Goal: Task Accomplishment & Management: Manage account settings

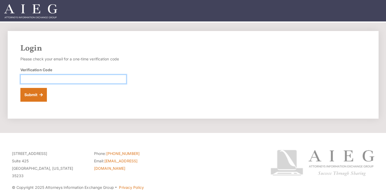
click at [85, 77] on input "Verification Code" at bounding box center [73, 79] width 106 height 9
type input "857459"
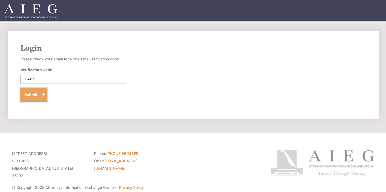
click at [29, 93] on button "Submit" at bounding box center [33, 95] width 27 height 14
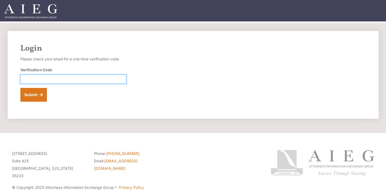
click at [96, 82] on input "Verification Code" at bounding box center [73, 79] width 106 height 9
type input "609699"
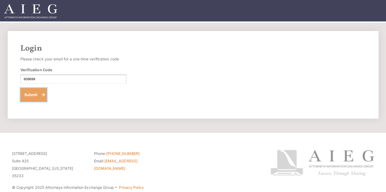
click at [30, 92] on button "Submit" at bounding box center [33, 95] width 27 height 14
